Goal: Task Accomplishment & Management: Use online tool/utility

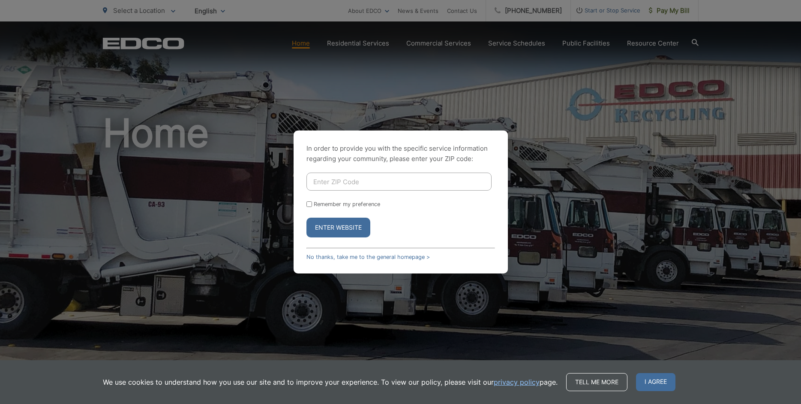
drag, startPoint x: 337, startPoint y: 178, endPoint x: 322, endPoint y: 159, distance: 24.4
click at [337, 178] on input "Enter ZIP Code" at bounding box center [399, 181] width 185 height 18
type input "91942"
click at [307, 217] on button "Enter Website" at bounding box center [339, 227] width 64 height 20
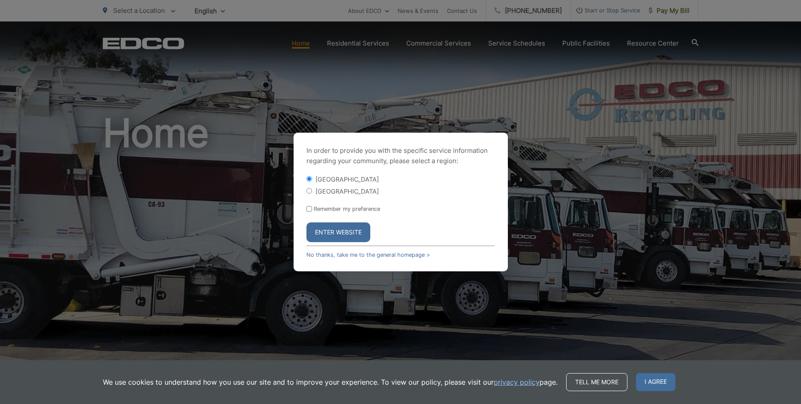
drag, startPoint x: 349, startPoint y: 232, endPoint x: 344, endPoint y: 231, distance: 4.7
click at [347, 232] on button "Enter Website" at bounding box center [339, 232] width 64 height 20
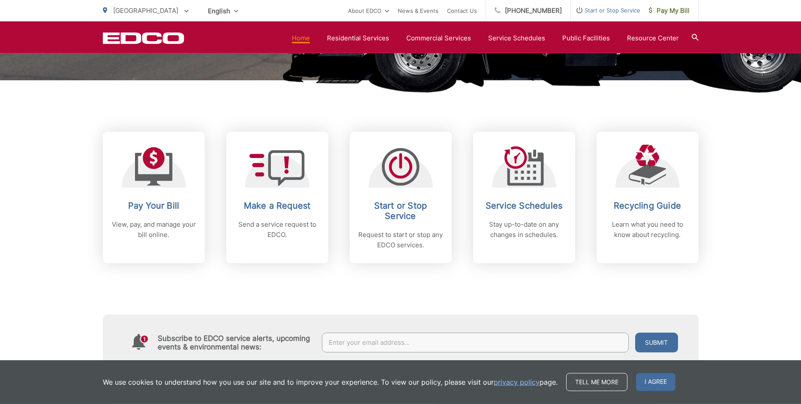
scroll to position [306, 0]
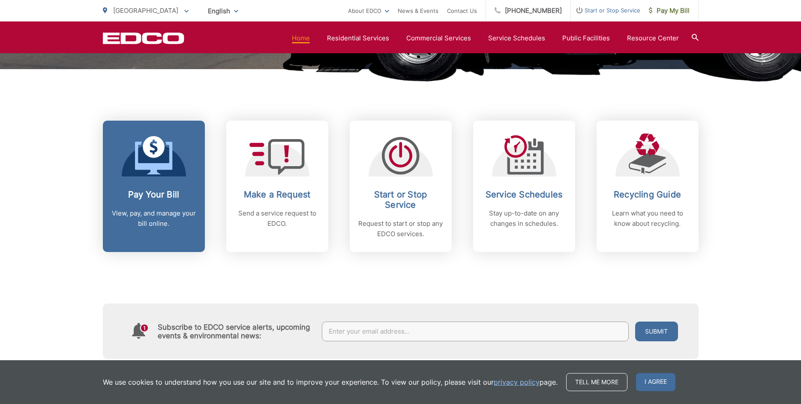
click at [158, 197] on h2 "Pay Your Bill" at bounding box center [153, 194] width 85 height 10
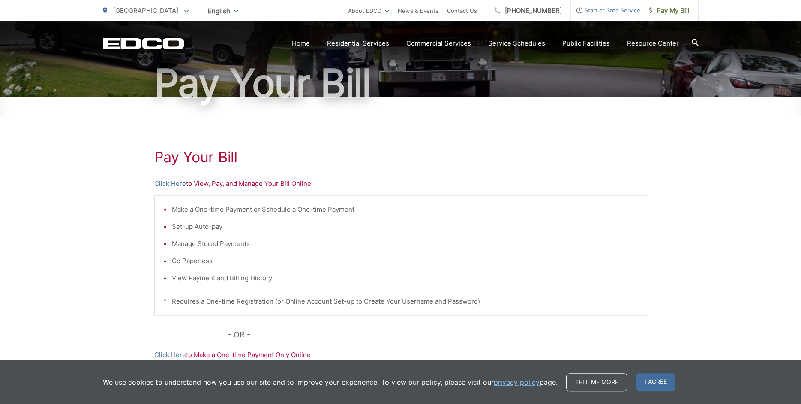
scroll to position [87, 0]
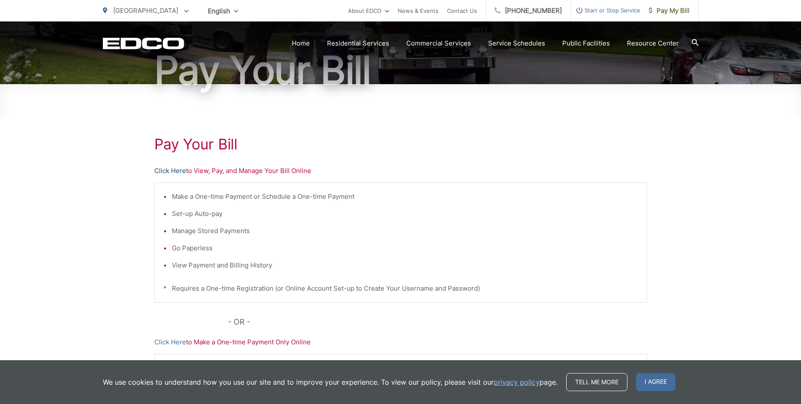
click at [171, 171] on link "Click Here" at bounding box center [170, 171] width 32 height 10
